Goal: Information Seeking & Learning: Learn about a topic

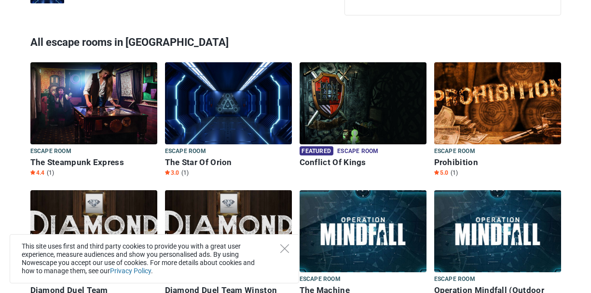
scroll to position [862, 0]
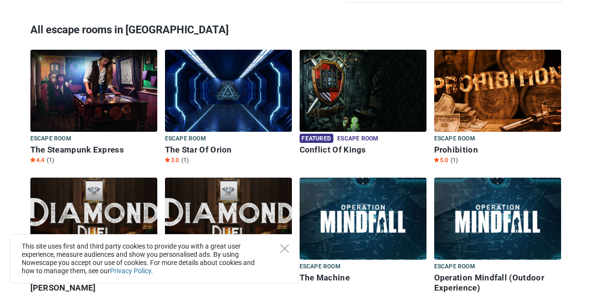
click at [482, 86] on img at bounding box center [497, 91] width 127 height 82
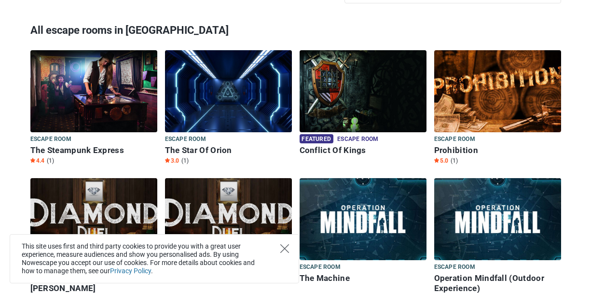
click at [283, 251] on icon "Close" at bounding box center [284, 248] width 9 height 9
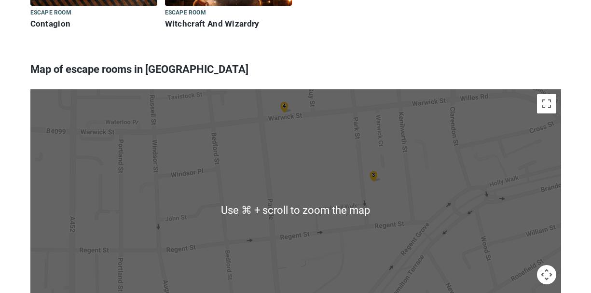
scroll to position [1268, 0]
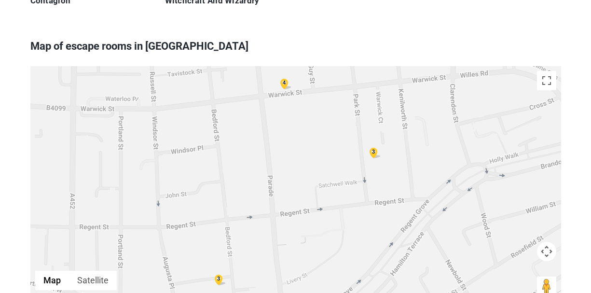
click at [374, 146] on div "3" at bounding box center [374, 151] width 12 height 11
click at [286, 77] on div "4" at bounding box center [285, 82] width 12 height 11
click at [294, 84] on img at bounding box center [296, 89] width 12 height 11
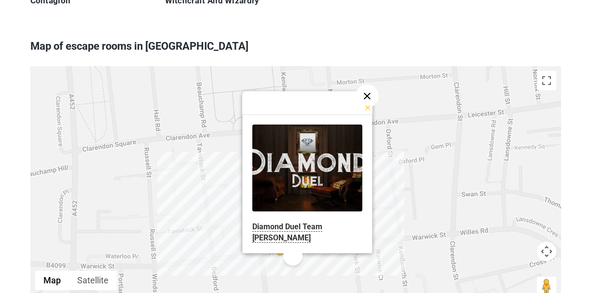
click at [365, 84] on button "Close" at bounding box center [367, 95] width 23 height 23
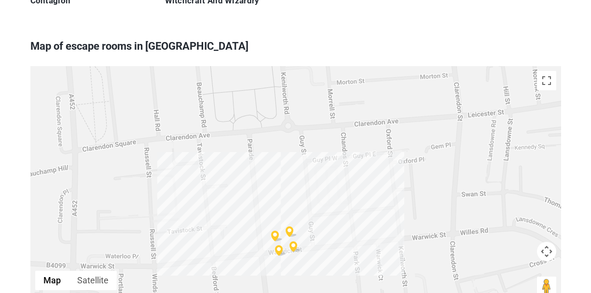
click at [291, 226] on img at bounding box center [292, 231] width 12 height 11
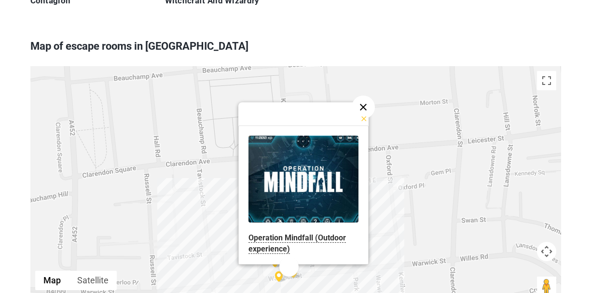
click at [365, 96] on button "Close" at bounding box center [363, 107] width 23 height 23
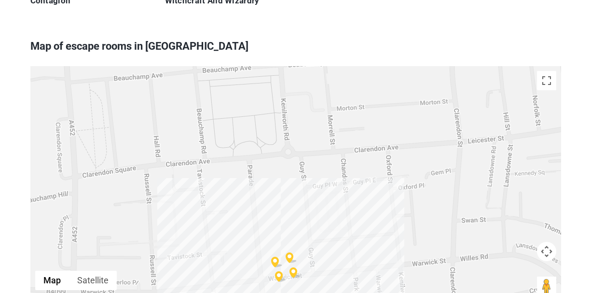
click at [275, 257] on img at bounding box center [277, 262] width 12 height 11
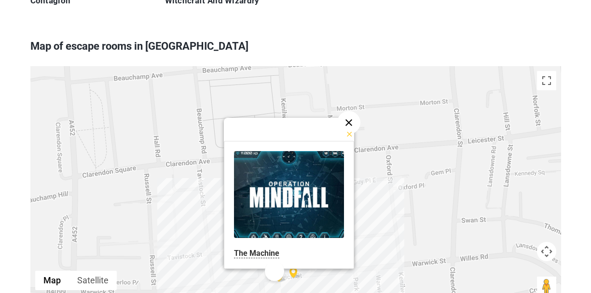
click at [349, 111] on button "Close" at bounding box center [348, 122] width 23 height 23
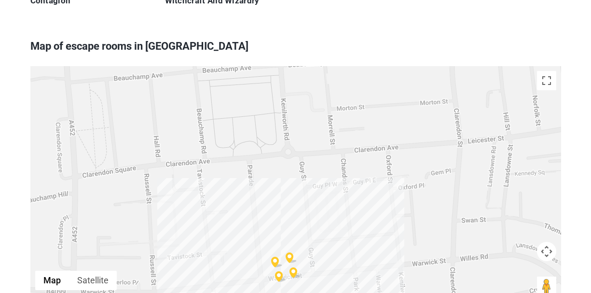
click at [280, 271] on img at bounding box center [281, 276] width 12 height 11
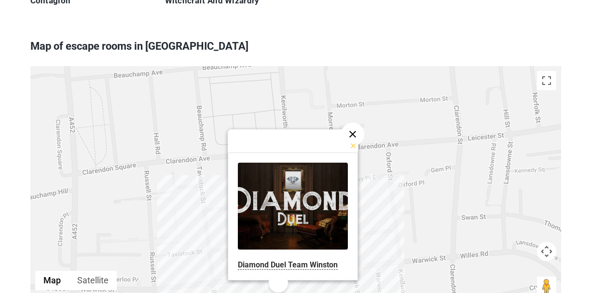
click at [356, 123] on button "Close" at bounding box center [352, 134] width 23 height 23
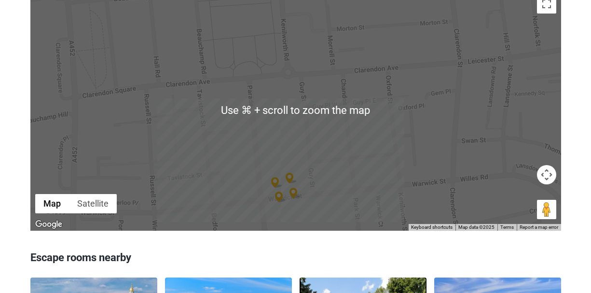
scroll to position [1345, 0]
click at [407, 132] on div "To navigate, press the arrow keys. 3 3" at bounding box center [295, 109] width 531 height 241
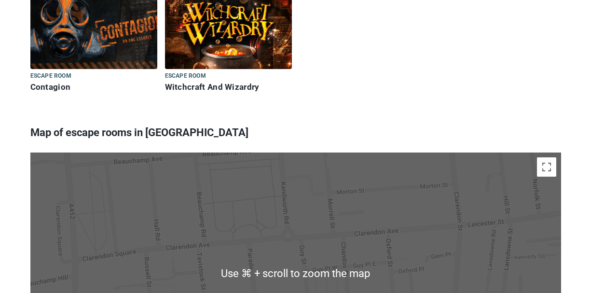
scroll to position [1182, 0]
click at [549, 157] on button "Toggle fullscreen view" at bounding box center [546, 166] width 19 height 19
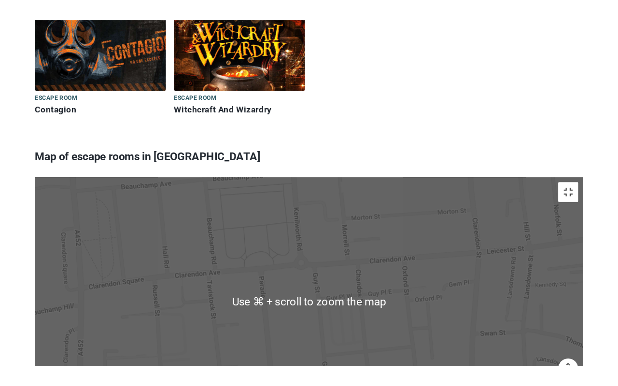
scroll to position [1184, 0]
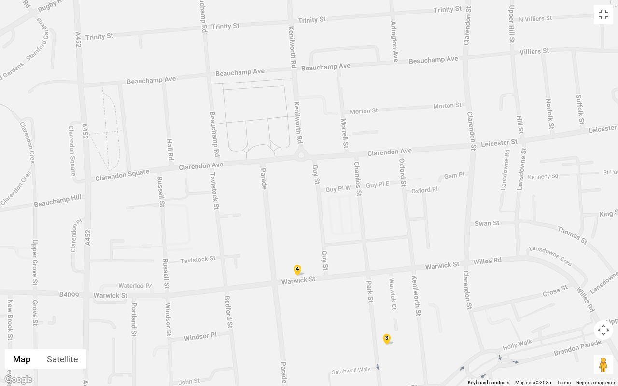
click at [388, 293] on div "3" at bounding box center [387, 338] width 12 height 11
click at [391, 293] on img at bounding box center [390, 330] width 12 height 11
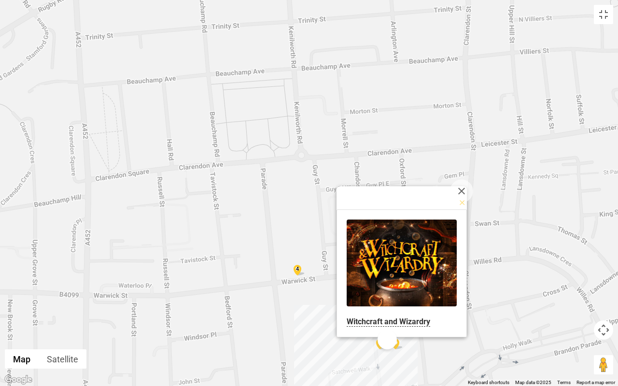
click at [400, 293] on img at bounding box center [397, 344] width 12 height 11
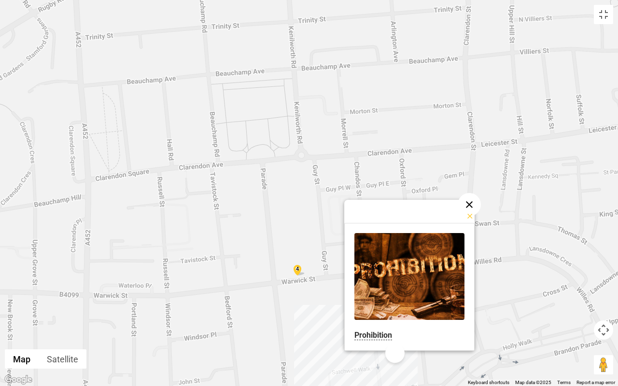
click at [474, 205] on button "Close" at bounding box center [469, 204] width 23 height 23
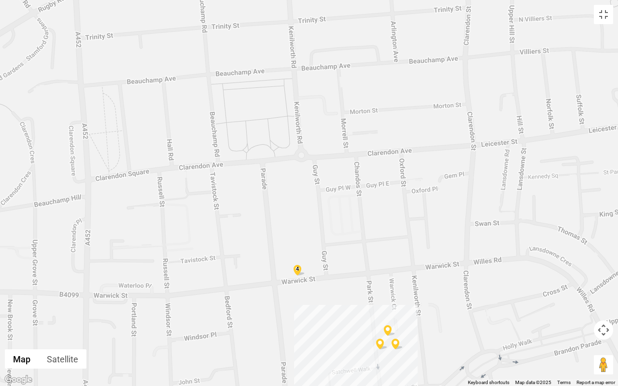
click at [382, 293] on img at bounding box center [382, 344] width 12 height 11
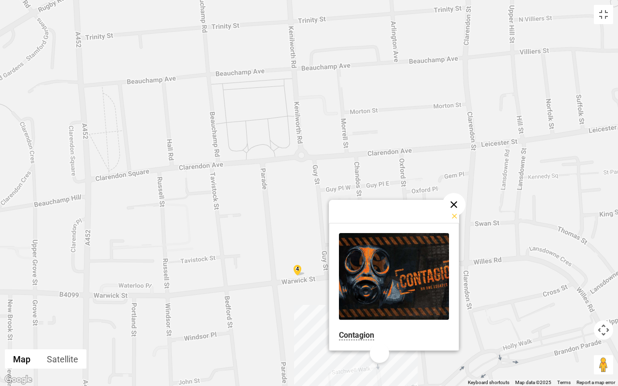
click at [456, 207] on button "Close" at bounding box center [453, 204] width 23 height 23
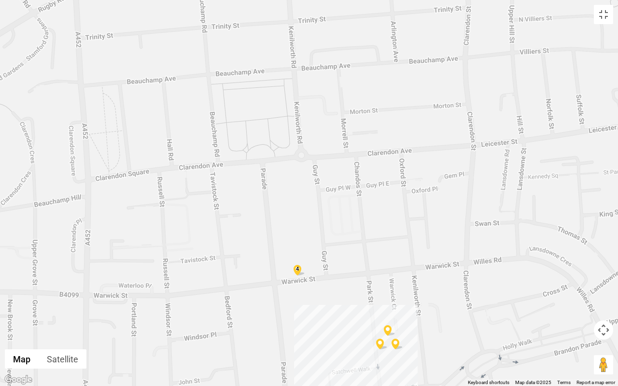
click at [389, 293] on div "To navigate, press the arrow keys. 4" at bounding box center [309, 193] width 618 height 386
click at [388, 293] on div "3" at bounding box center [387, 338] width 12 height 11
click at [390, 293] on img at bounding box center [390, 330] width 12 height 11
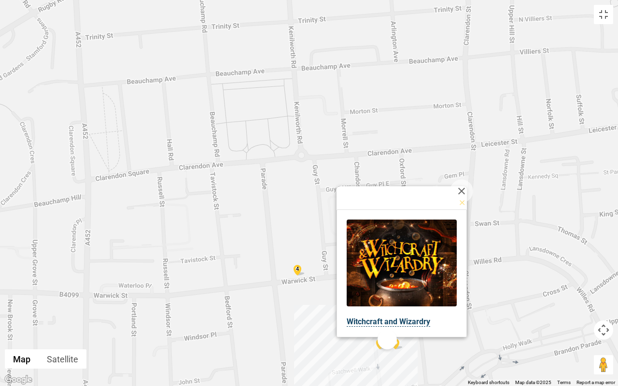
click at [383, 293] on link "Witchcraft and Wizardry" at bounding box center [389, 322] width 84 height 10
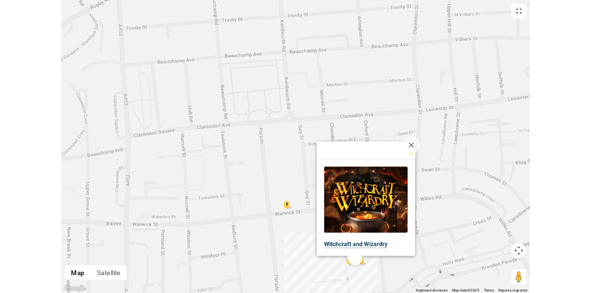
scroll to position [1182, 0]
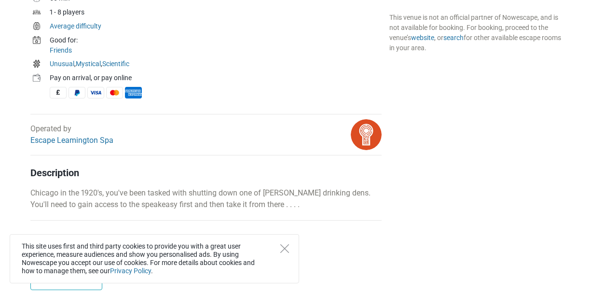
scroll to position [373, 0]
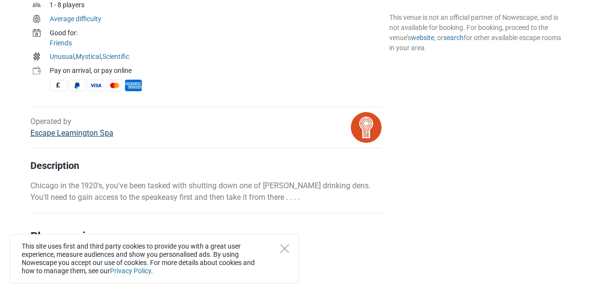
click at [85, 136] on link "Escape Leamington Spa" at bounding box center [71, 132] width 83 height 9
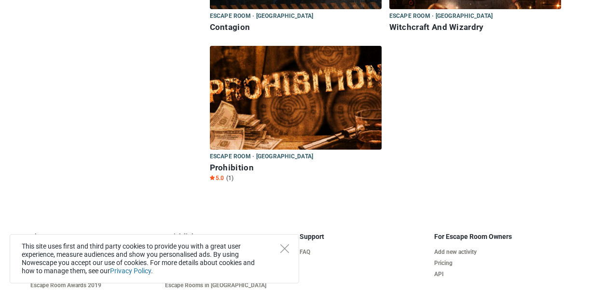
scroll to position [229, 0]
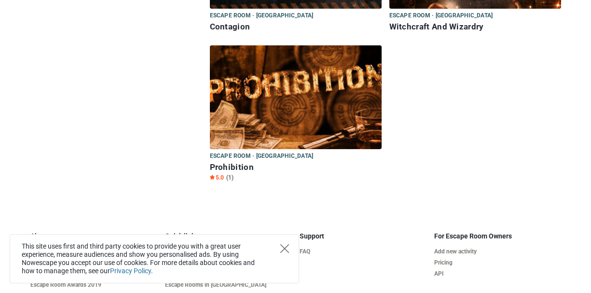
click at [287, 250] on icon "Close" at bounding box center [284, 248] width 9 height 9
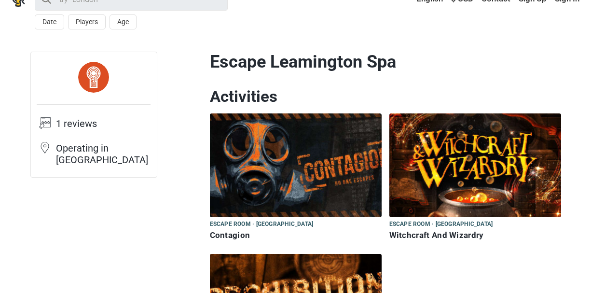
scroll to position [0, 0]
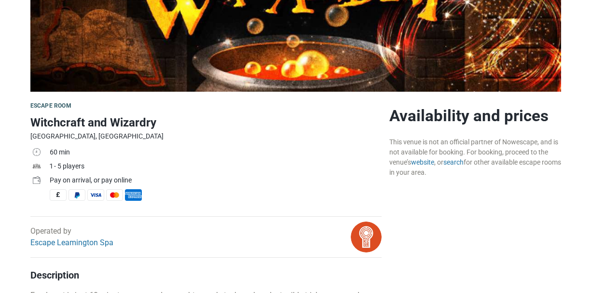
scroll to position [205, 0]
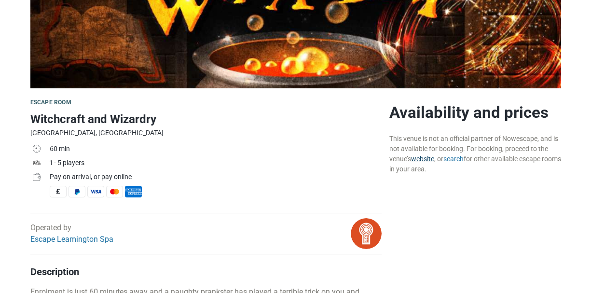
click at [424, 162] on link "website" at bounding box center [422, 159] width 23 height 8
